Goal: Task Accomplishment & Management: Manage account settings

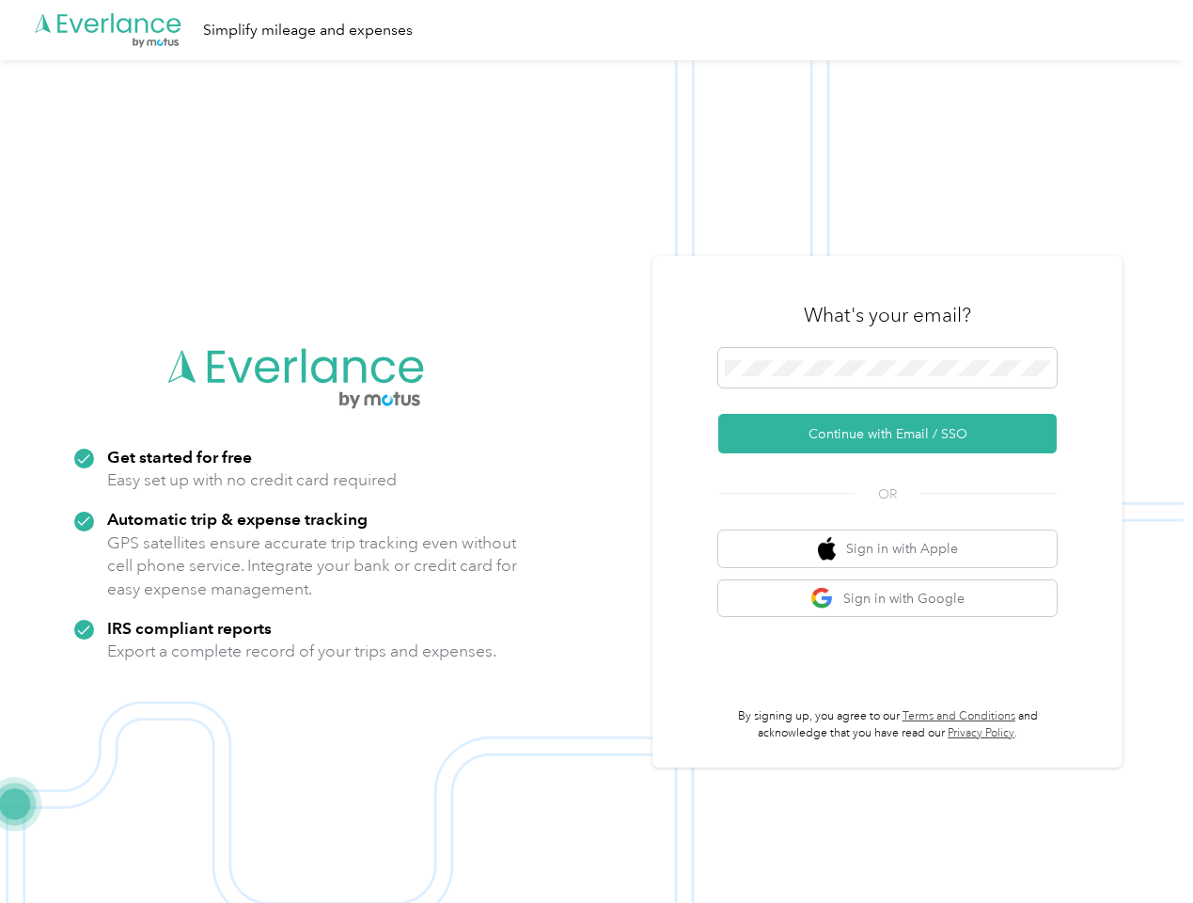
click at [596, 451] on img at bounding box center [592, 511] width 1184 height 903
click at [596, 30] on div ".cls-1 { fill: #00adee; } .cls-2 { fill: #fff; } .cls-3 { fill: #707372; } .cls…" at bounding box center [592, 30] width 1184 height 60
click at [895, 433] on button "Continue with Email / SSO" at bounding box center [887, 433] width 338 height 39
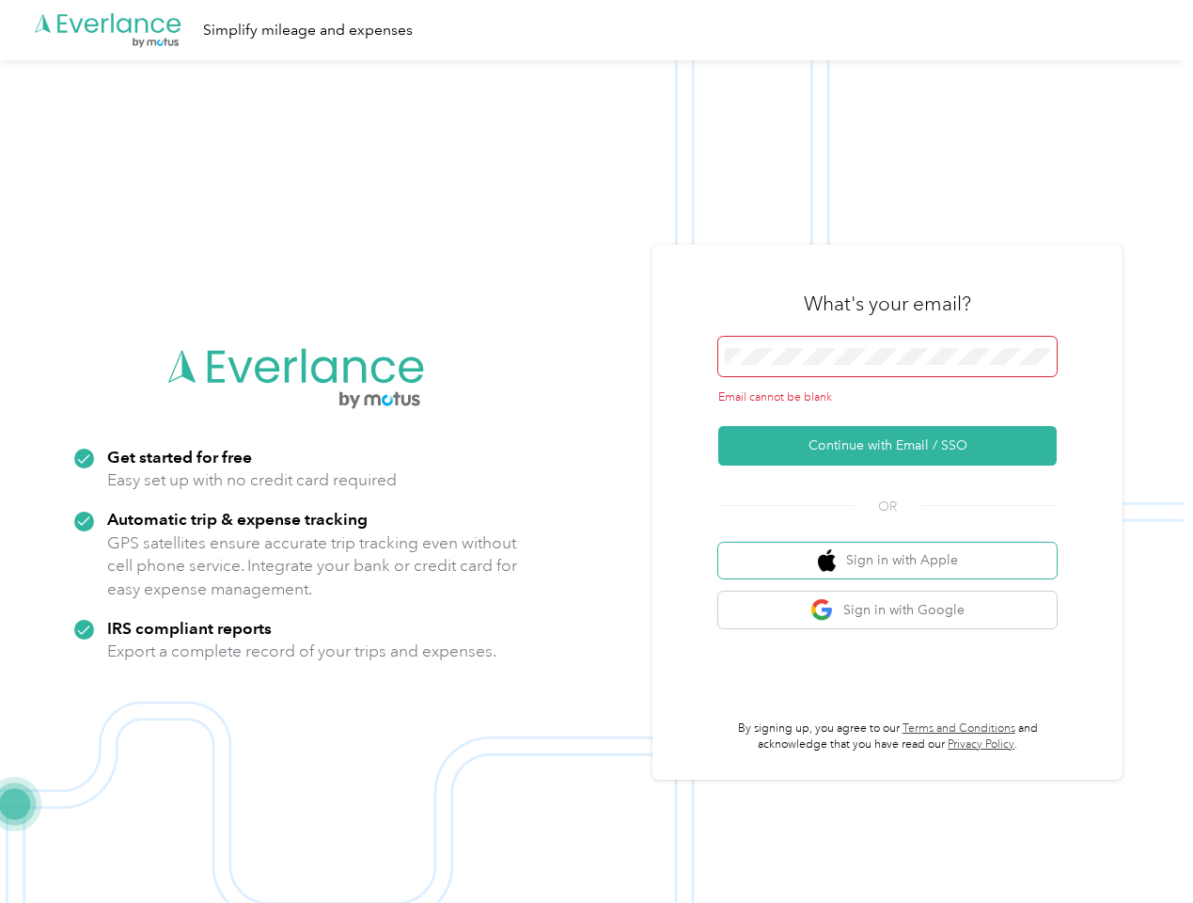
click at [895, 548] on button "Sign in with Apple" at bounding box center [887, 560] width 338 height 37
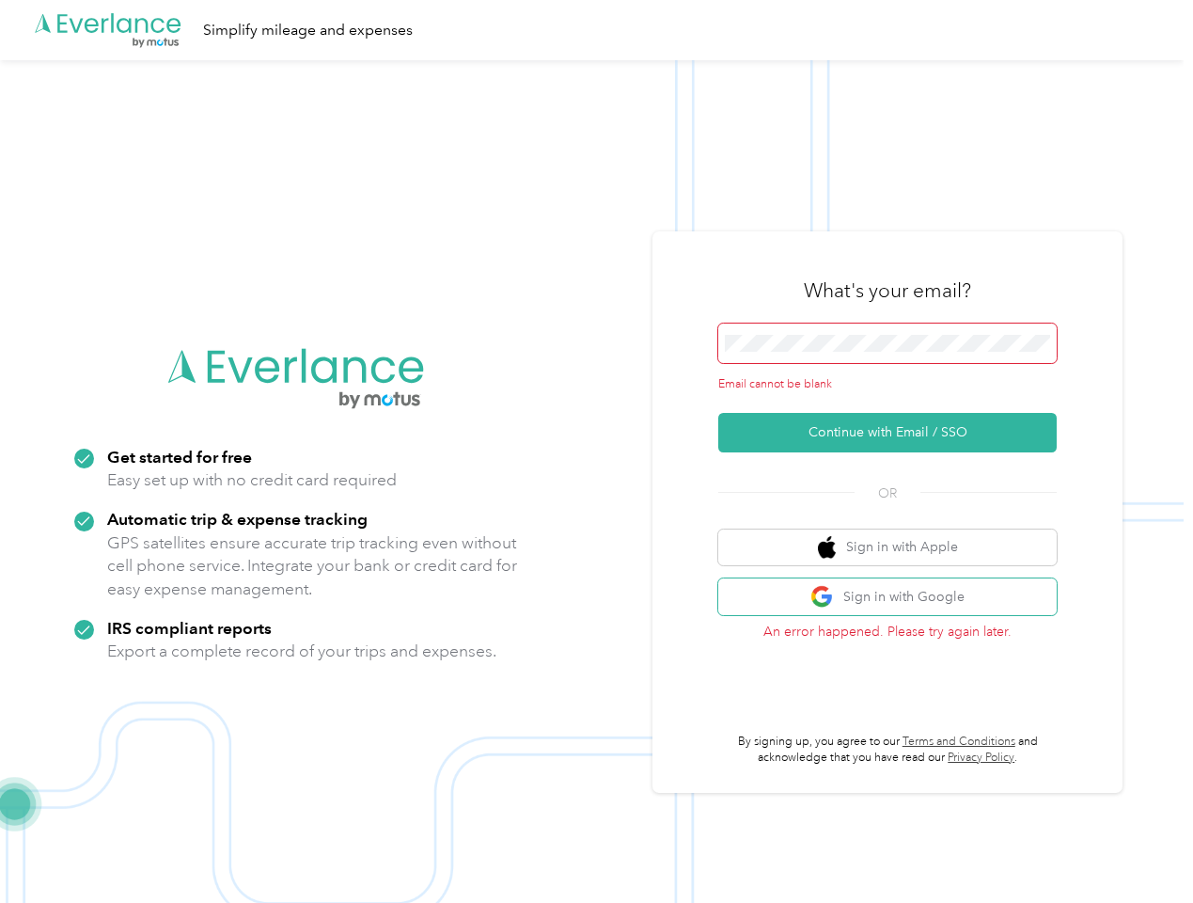
click at [895, 598] on button "Sign in with Google" at bounding box center [887, 596] width 338 height 37
